Goal: Task Accomplishment & Management: Manage account settings

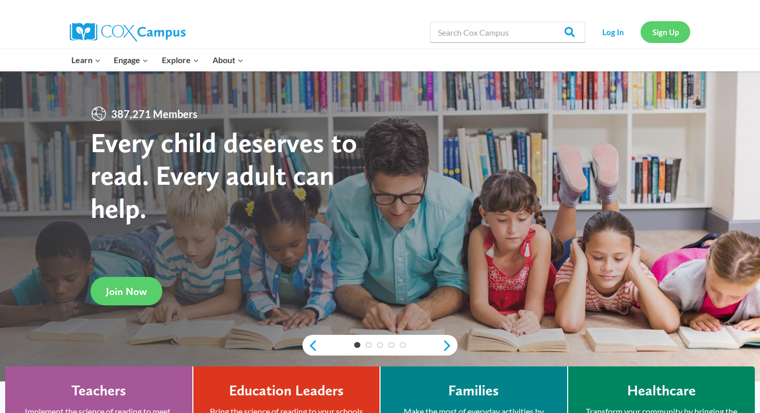
click at [653, 32] on link "Sign Up" at bounding box center [666, 31] width 50 height 21
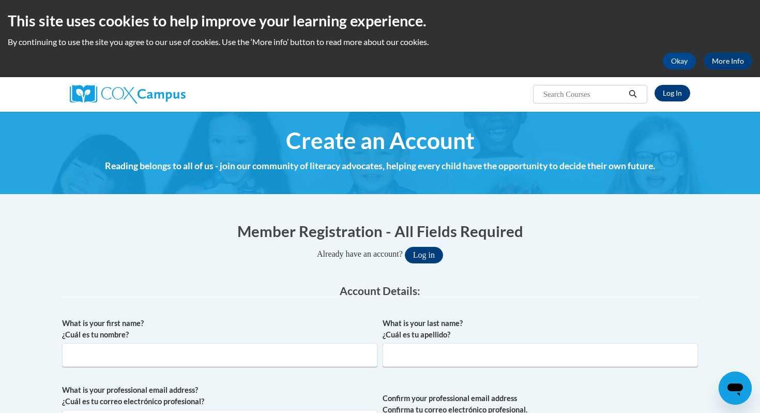
type input "[EMAIL_ADDRESS][DOMAIN_NAME]"
click at [672, 88] on link "Log In" at bounding box center [673, 93] width 36 height 17
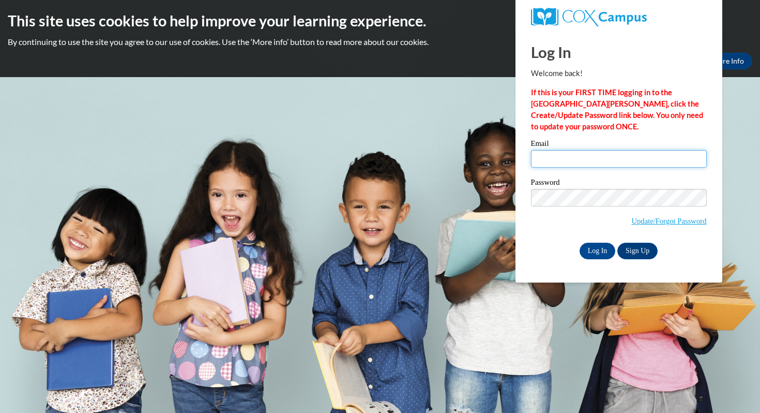
click at [544, 161] on input "Email" at bounding box center [619, 159] width 176 height 18
type input "[EMAIL_ADDRESS][DOMAIN_NAME]"
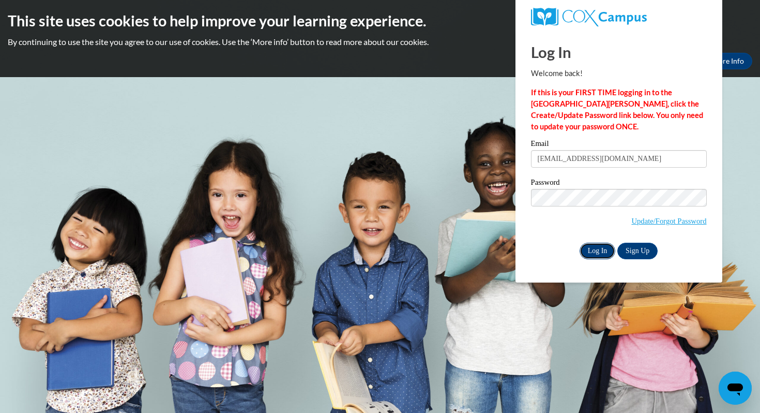
click at [593, 243] on input "Log In" at bounding box center [598, 251] width 36 height 17
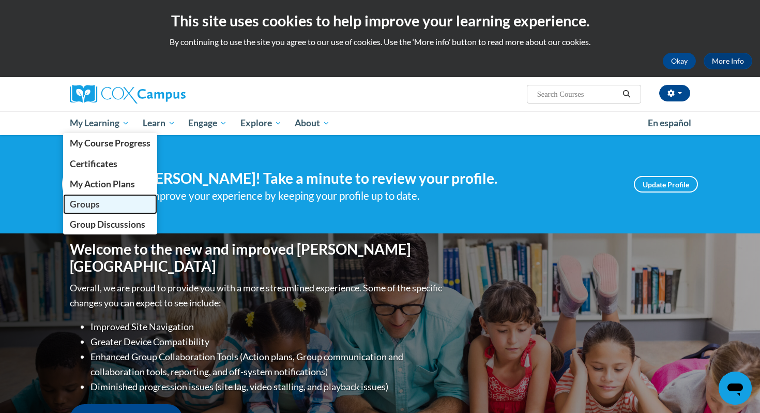
click at [110, 204] on link "Groups" at bounding box center [110, 204] width 94 height 20
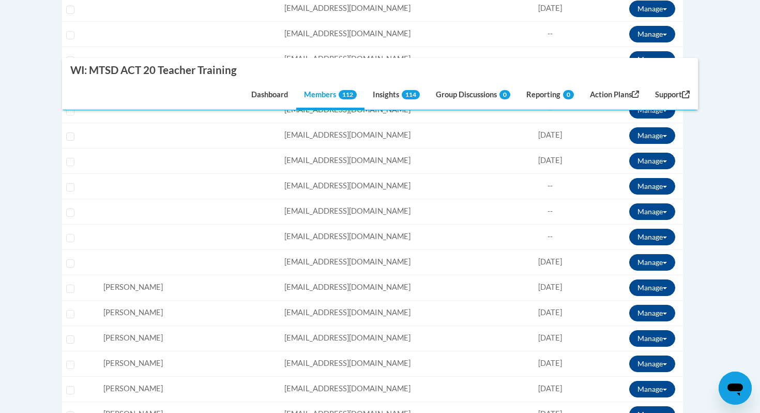
scroll to position [472, 0]
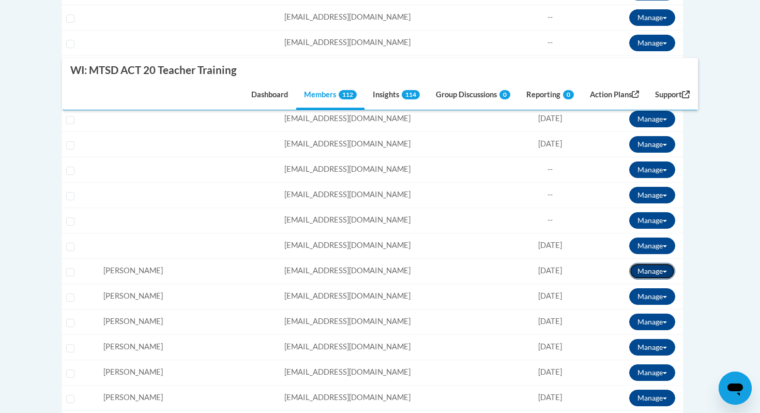
click at [659, 270] on button "Manage" at bounding box center [652, 271] width 46 height 17
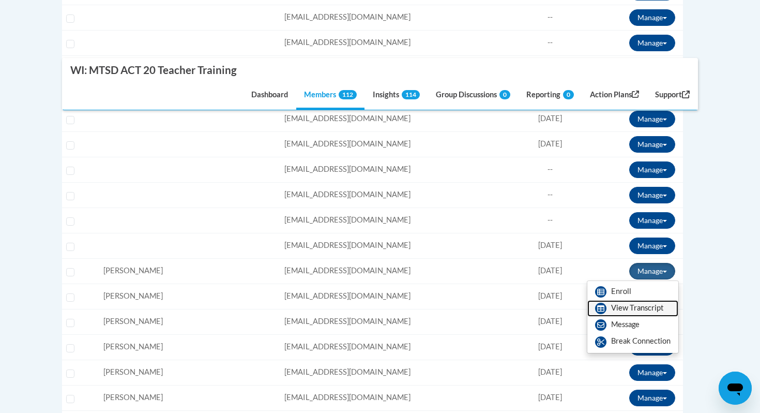
click at [631, 311] on link "View Transcript" at bounding box center [633, 308] width 91 height 17
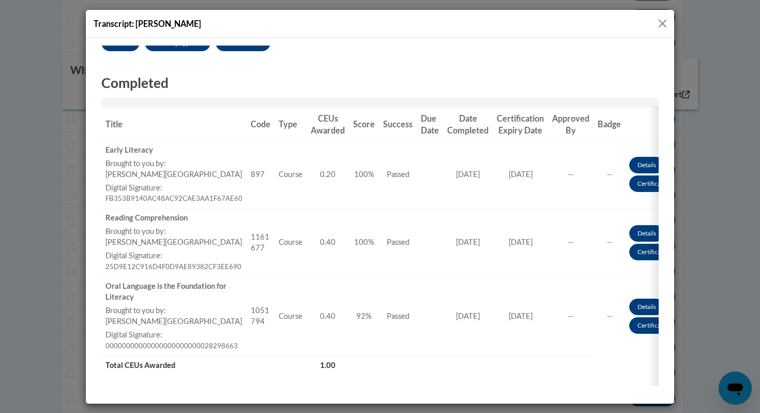
scroll to position [116, 0]
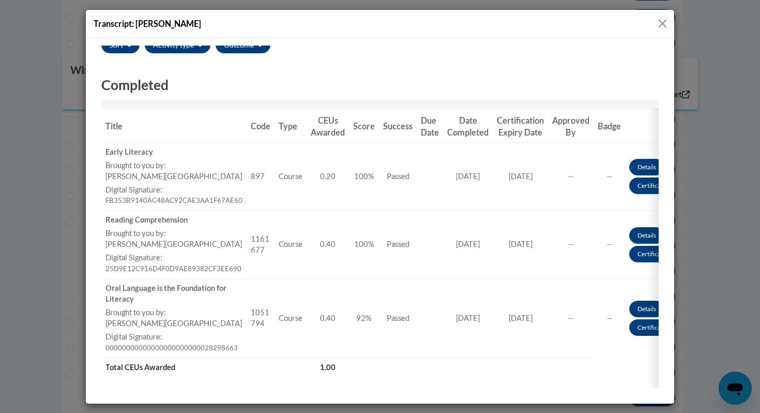
click at [663, 22] on button "Close" at bounding box center [662, 23] width 13 height 13
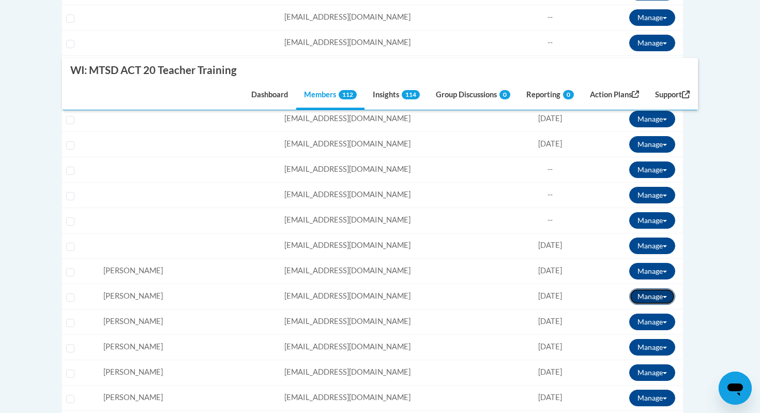
click at [651, 292] on button "Manage" at bounding box center [652, 296] width 46 height 17
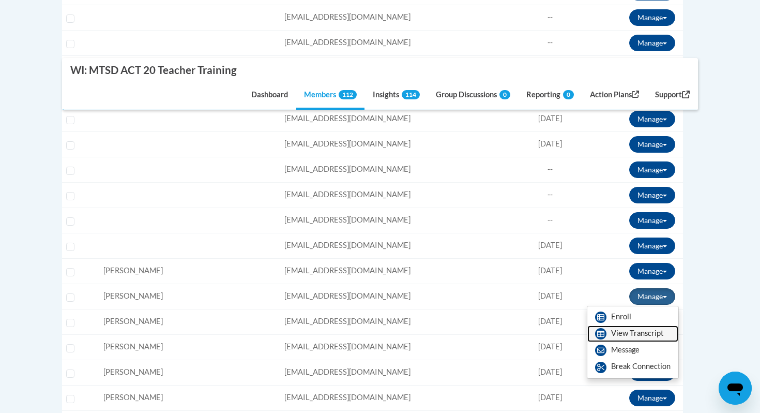
click at [630, 332] on link "View Transcript" at bounding box center [633, 333] width 91 height 17
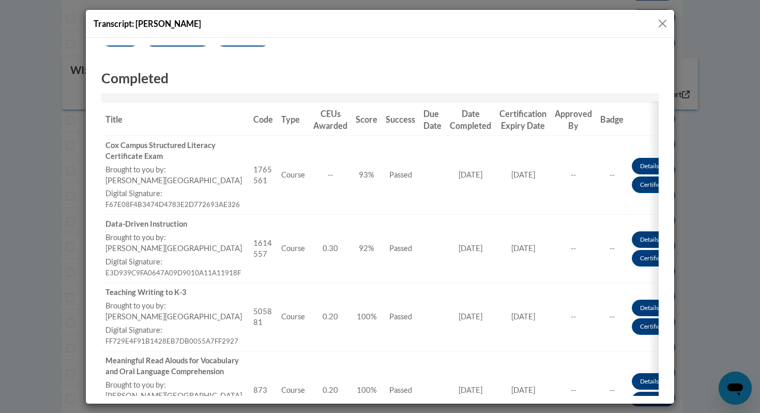
scroll to position [121, 0]
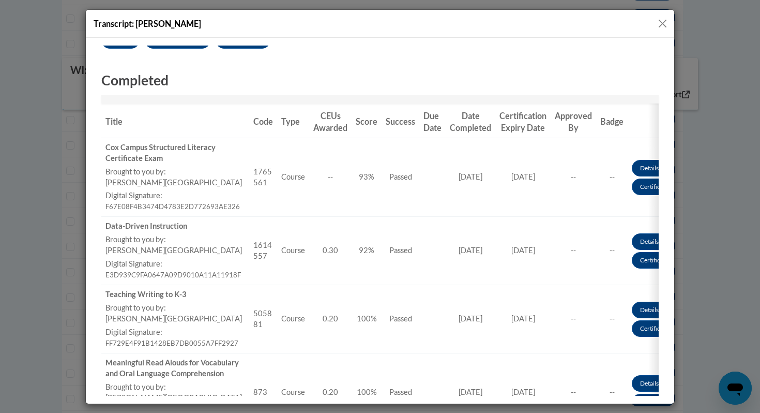
click at [667, 21] on button "Close" at bounding box center [662, 23] width 13 height 13
